Goal: Navigation & Orientation: Find specific page/section

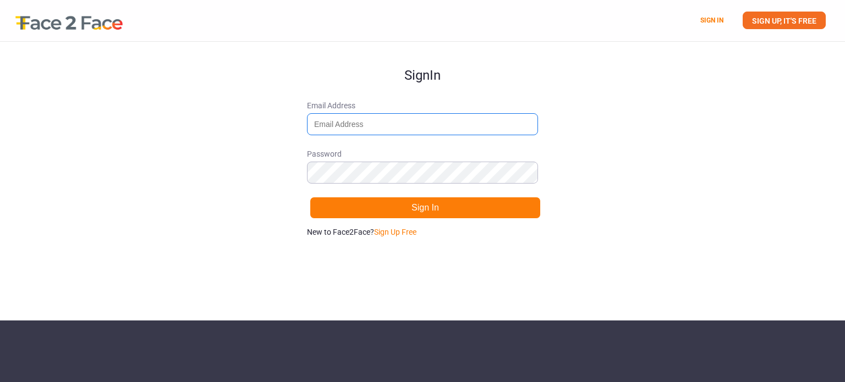
click at [400, 132] on input "Email Address" at bounding box center [422, 124] width 231 height 22
type input "[EMAIL_ADDRESS][DOMAIN_NAME]"
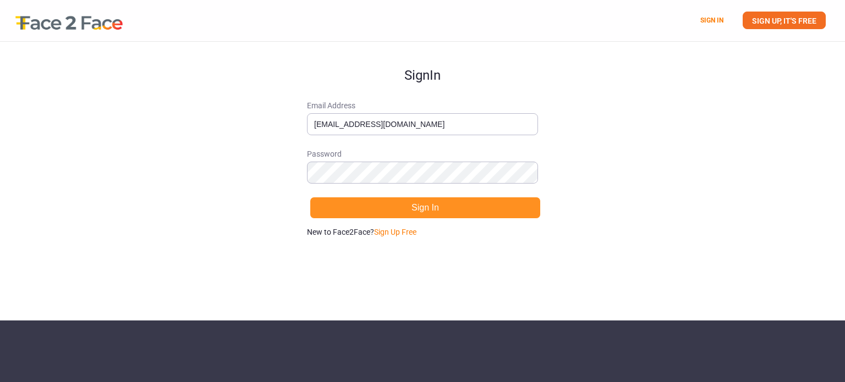
click at [438, 206] on button "Sign In" at bounding box center [425, 208] width 231 height 22
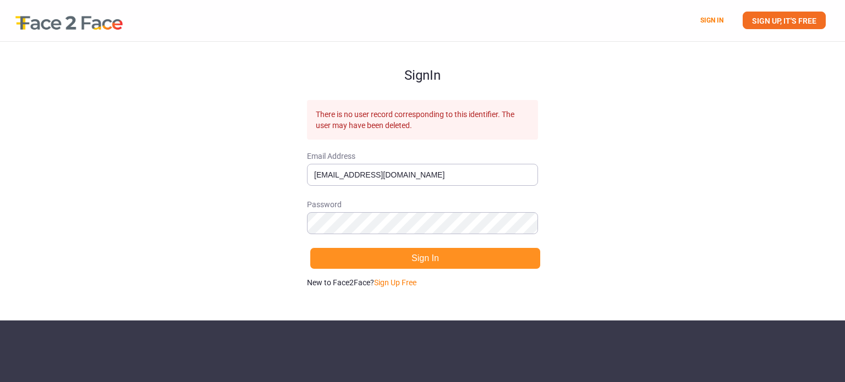
click at [425, 253] on button "Sign In" at bounding box center [425, 259] width 231 height 22
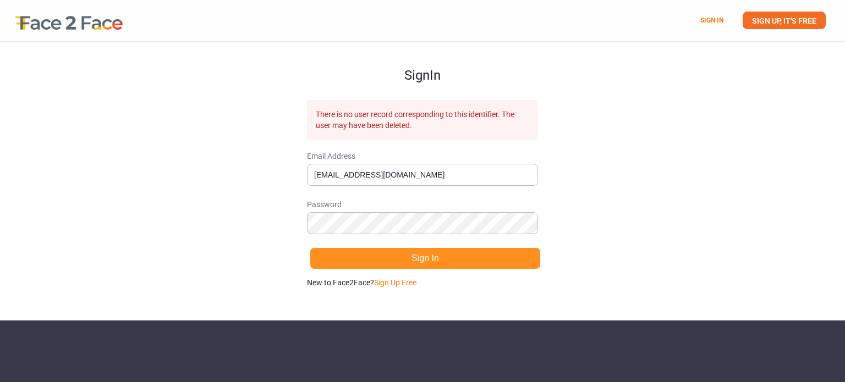
click at [425, 253] on button "Sign In" at bounding box center [425, 259] width 231 height 22
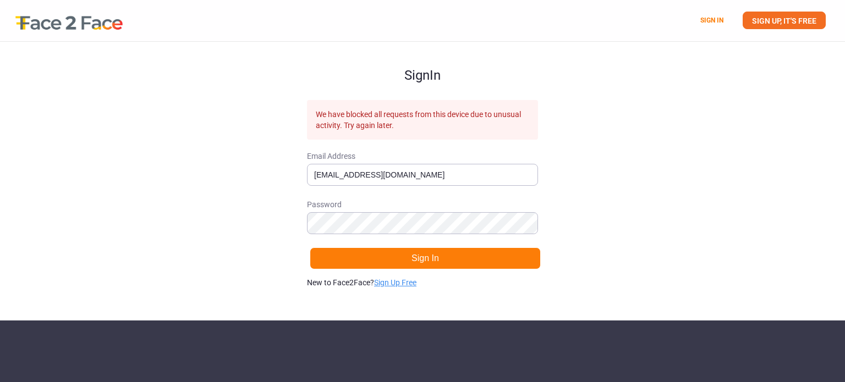
click at [406, 282] on link "Sign Up Free" at bounding box center [395, 282] width 42 height 9
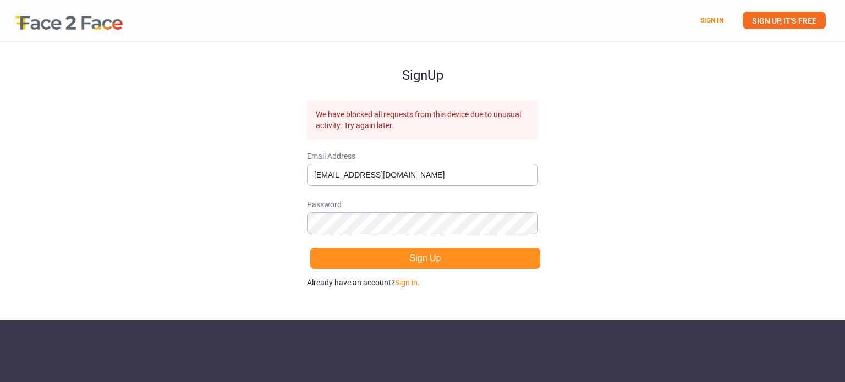
click at [435, 263] on button "Sign Up" at bounding box center [425, 259] width 231 height 22
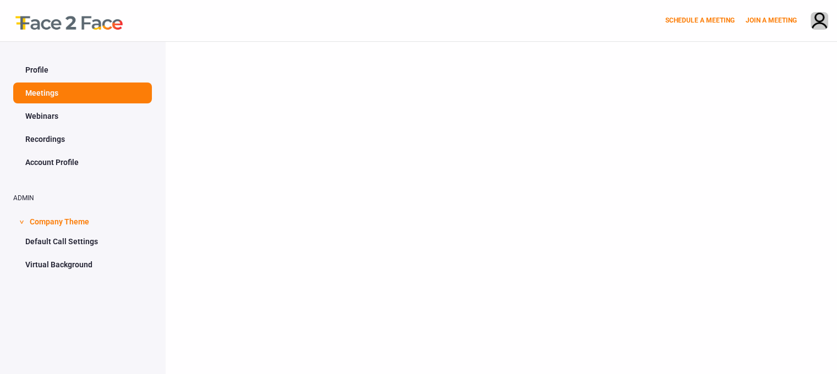
click at [35, 114] on link "Webinars" at bounding box center [82, 116] width 139 height 21
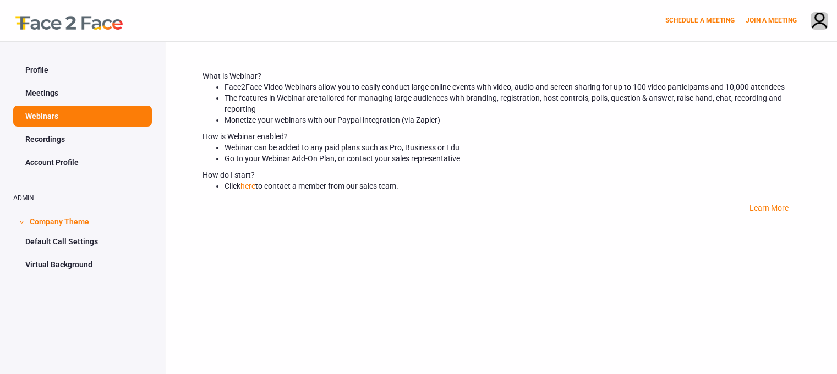
click at [55, 96] on link "Meetings" at bounding box center [82, 93] width 139 height 21
